Goal: Navigation & Orientation: Find specific page/section

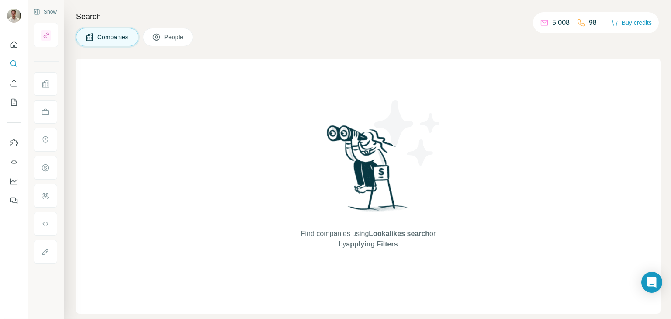
click at [174, 34] on span "People" at bounding box center [174, 37] width 20 height 9
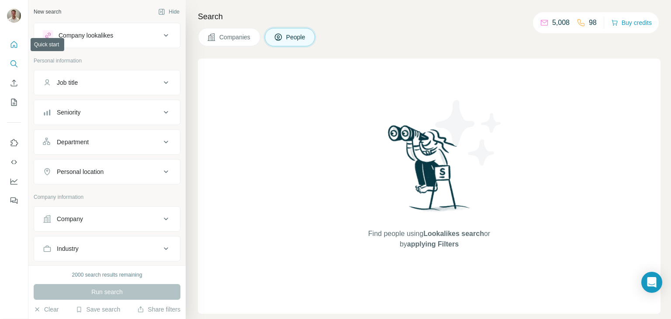
click at [10, 44] on icon "Quick start" at bounding box center [14, 44] width 9 height 9
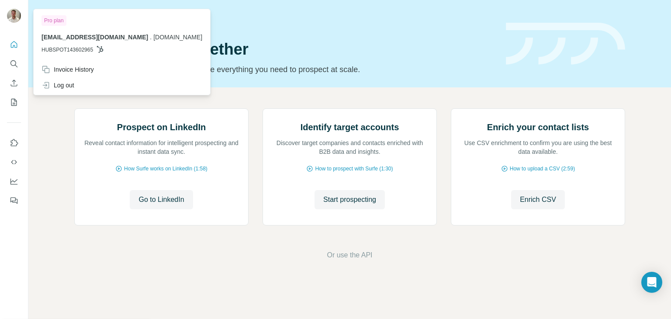
click at [16, 15] on img at bounding box center [14, 16] width 14 height 14
click at [12, 11] on img at bounding box center [14, 16] width 14 height 14
click at [17, 105] on icon "My lists" at bounding box center [14, 102] width 6 height 7
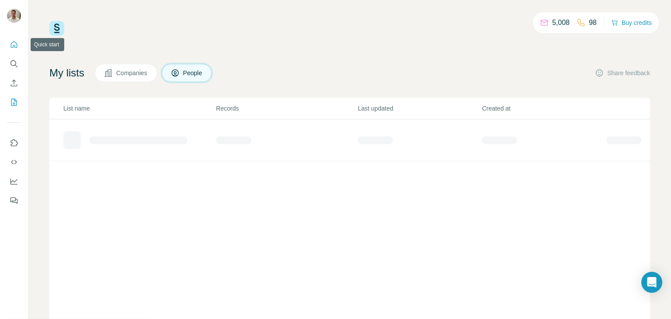
click at [17, 48] on icon "Quick start" at bounding box center [14, 44] width 9 height 9
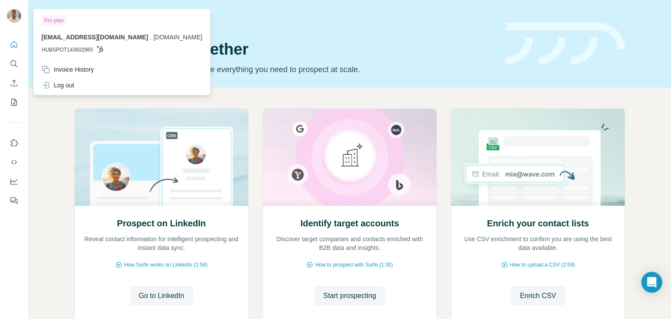
click at [10, 18] on img at bounding box center [14, 16] width 14 height 14
click at [42, 203] on div "Prospect on LinkedIn Reveal contact information for intelligent prospecting and…" at bounding box center [349, 232] width 643 height 290
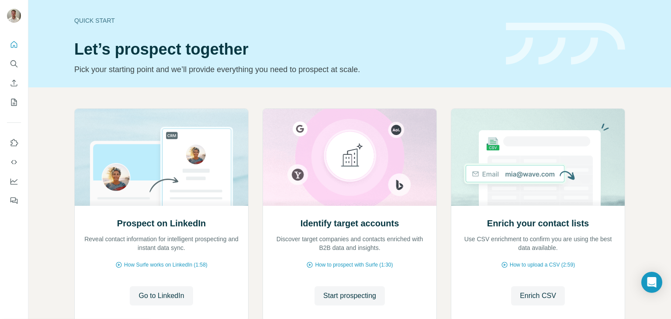
click at [80, 25] on div "Quick start Let’s prospect together Pick your starting point and we’ll provide …" at bounding box center [284, 44] width 421 height 64
